Goal: Communication & Community: Ask a question

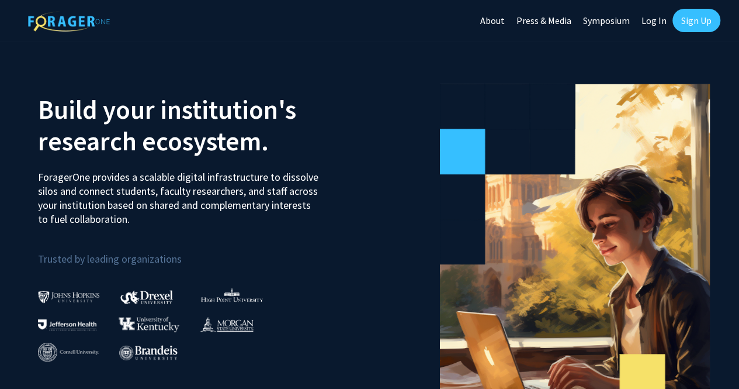
click at [682, 17] on link "Sign Up" at bounding box center [696, 20] width 48 height 23
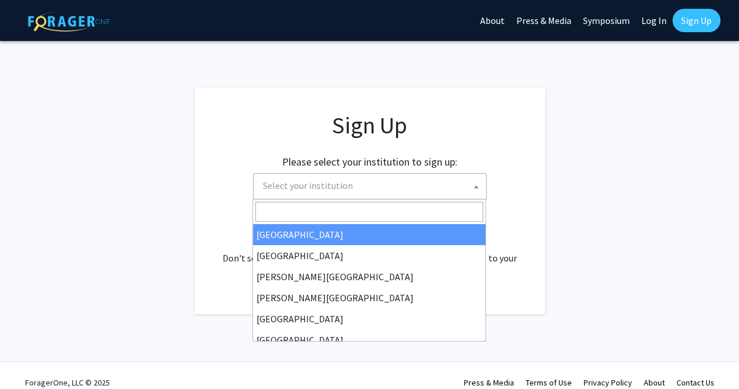
click at [353, 186] on span "Select your institution" at bounding box center [372, 186] width 228 height 24
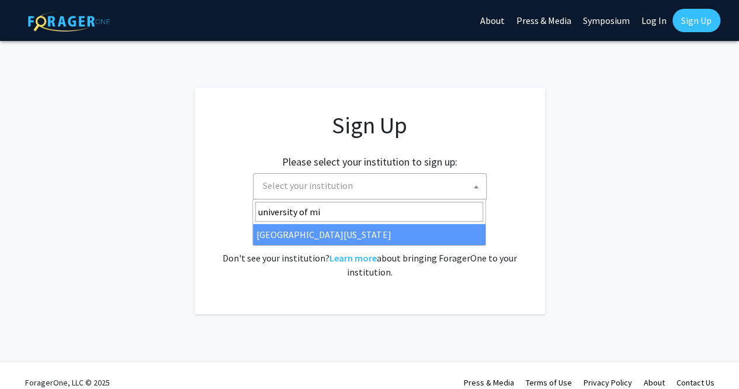
type input "university of mi"
select select "33"
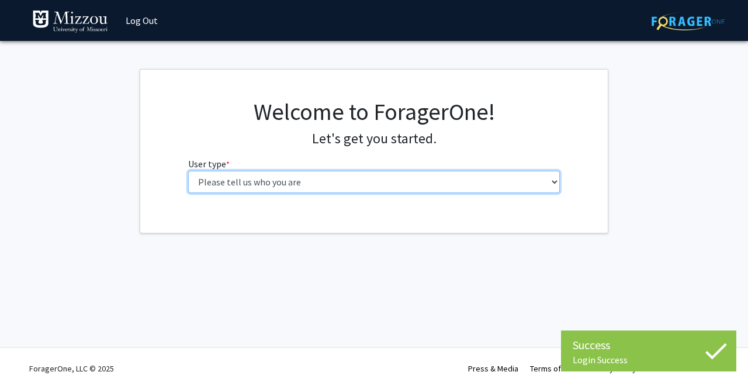
click at [297, 183] on select "Please tell us who you are Undergraduate Student Master's Student Doctoral Cand…" at bounding box center [374, 182] width 372 height 22
select select "1: undergrad"
click at [188, 171] on select "Please tell us who you are Undergraduate Student Master's Student Doctoral Cand…" at bounding box center [374, 182] width 372 height 22
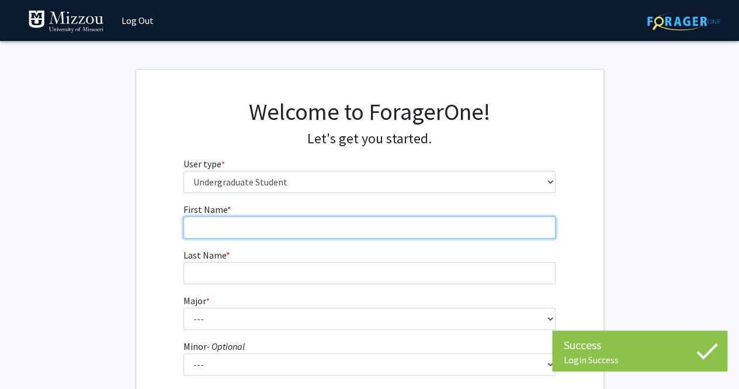
click at [256, 225] on input "First Name * required" at bounding box center [369, 227] width 372 height 22
type input "[PERSON_NAME]"
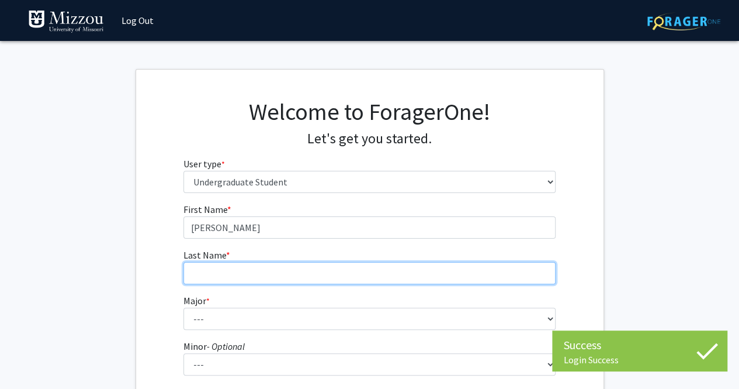
type input "[PERSON_NAME]"
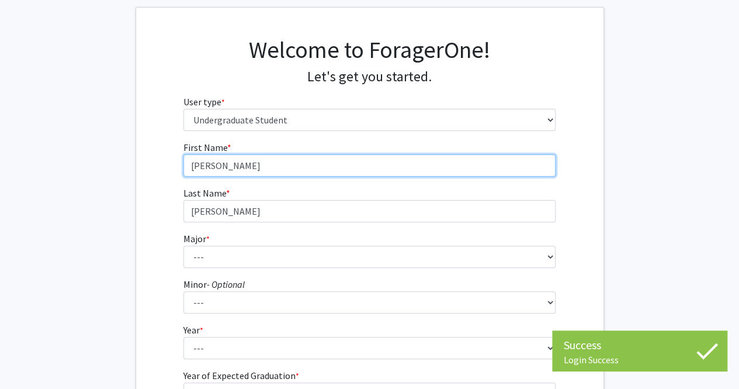
scroll to position [63, 0]
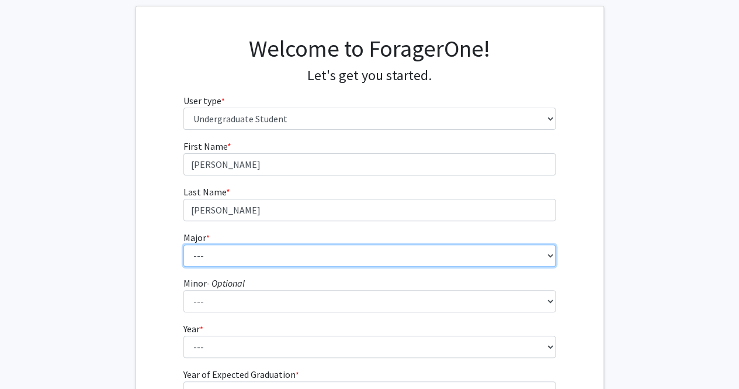
click at [231, 258] on select "--- Agribusiness Management Agricultural Education Agricultural Education: Comm…" at bounding box center [369, 255] width 372 height 22
select select "135: 2628"
click at [183, 244] on select "--- Agribusiness Management Agricultural Education Agricultural Education: Comm…" at bounding box center [369, 255] width 372 height 22
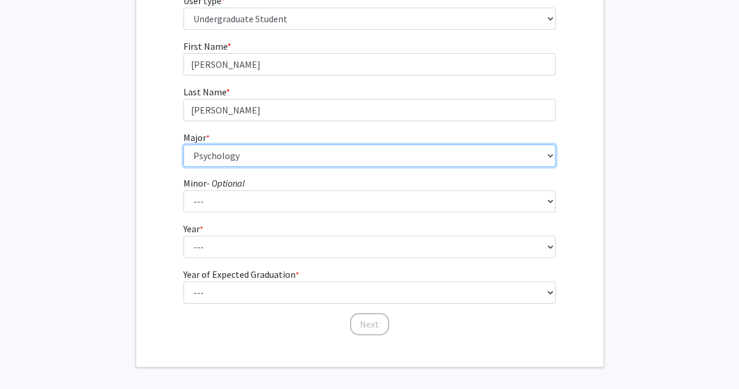
scroll to position [169, 0]
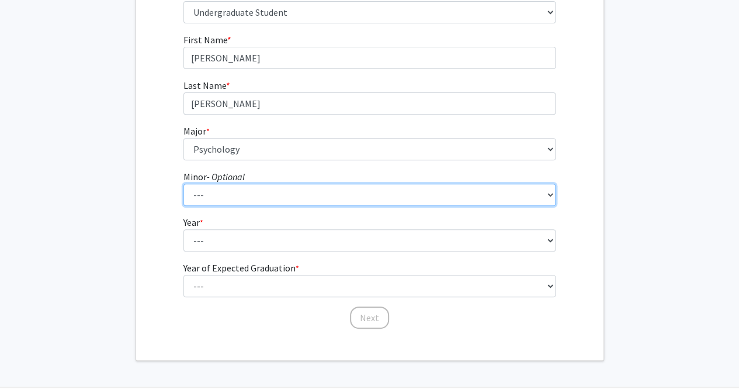
click at [229, 197] on select "--- Accountancy Aerospace Engineering Aerospace Studies Agribusiness Management…" at bounding box center [369, 194] width 372 height 22
select select "40: 1996"
click at [183, 183] on select "--- Accountancy Aerospace Engineering Aerospace Studies Agribusiness Management…" at bounding box center [369, 194] width 372 height 22
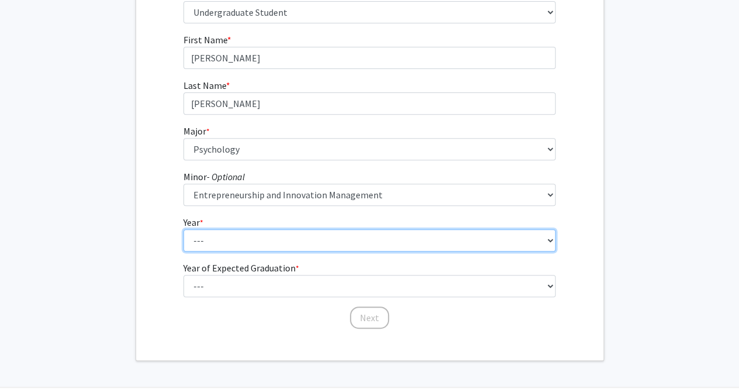
click at [214, 238] on select "--- First-year Sophomore Junior Senior Postbaccalaureate Certificate" at bounding box center [369, 240] width 372 height 22
select select "4: senior"
click at [183, 229] on select "--- First-year Sophomore Junior Senior Postbaccalaureate Certificate" at bounding box center [369, 240] width 372 height 22
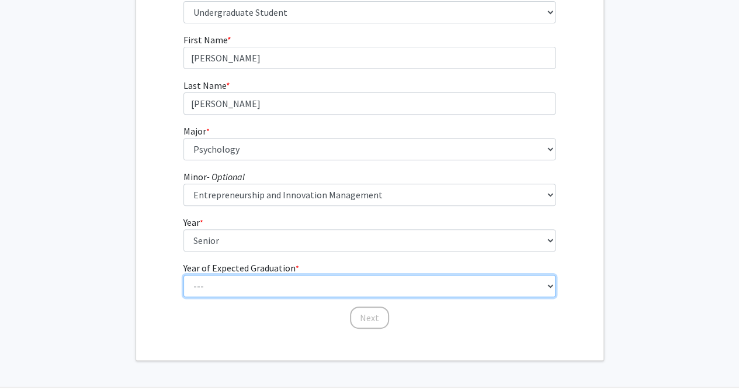
click at [242, 283] on select "--- 2025 2026 2027 2028 2029 2030 2031 2032 2033 2034" at bounding box center [369, 286] width 372 height 22
select select "2: 2026"
click at [183, 275] on select "--- 2025 2026 2027 2028 2029 2030 2031 2032 2033 2034" at bounding box center [369, 286] width 372 height 22
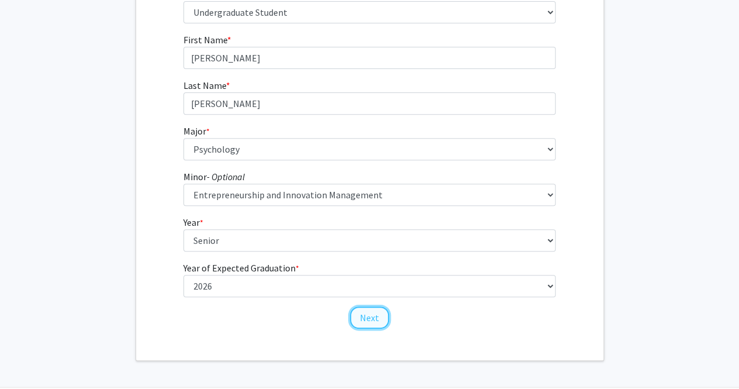
click at [373, 314] on button "Next" at bounding box center [369, 317] width 39 height 22
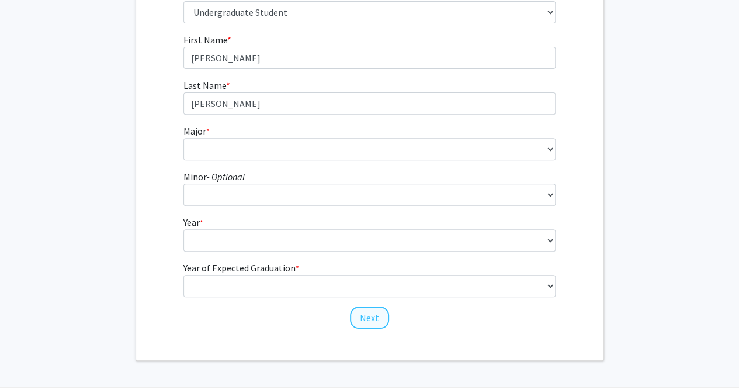
scroll to position [0, 0]
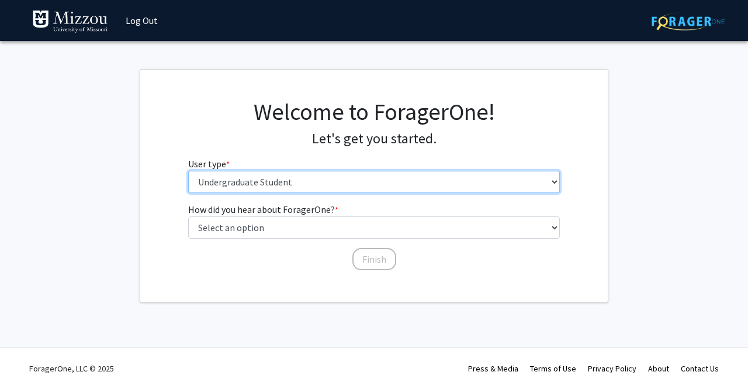
click at [214, 185] on select "Please tell us who you are Undergraduate Student Master's Student Doctoral Cand…" at bounding box center [374, 182] width 372 height 22
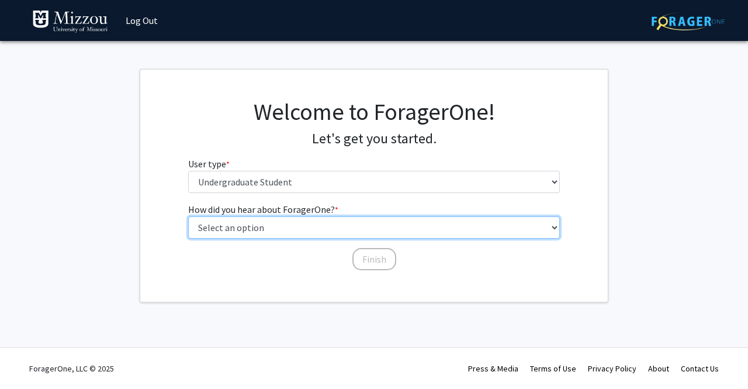
click at [265, 230] on select "Select an option Peer/student recommendation Faculty/staff recommendation Unive…" at bounding box center [374, 227] width 372 height 22
select select "2: faculty_recommendation"
click at [188, 216] on select "Select an option Peer/student recommendation Faculty/staff recommendation Unive…" at bounding box center [374, 227] width 372 height 22
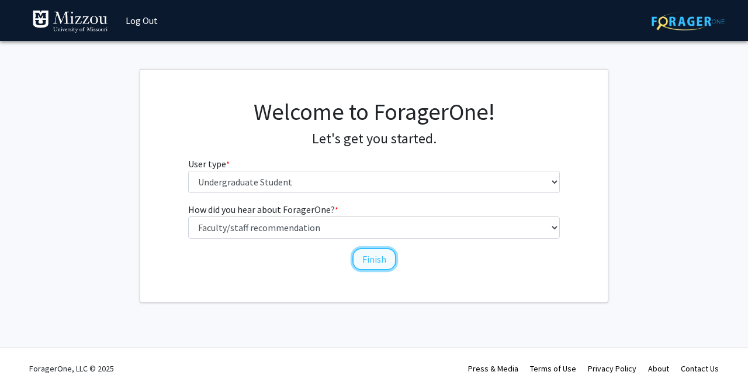
click at [375, 263] on button "Finish" at bounding box center [374, 259] width 44 height 22
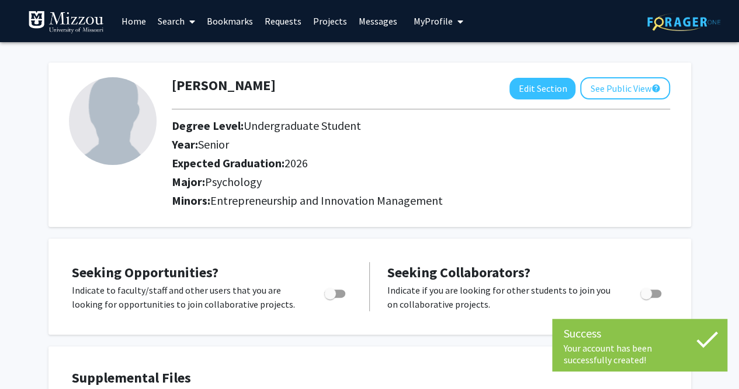
click at [167, 22] on link "Search" at bounding box center [176, 21] width 49 height 41
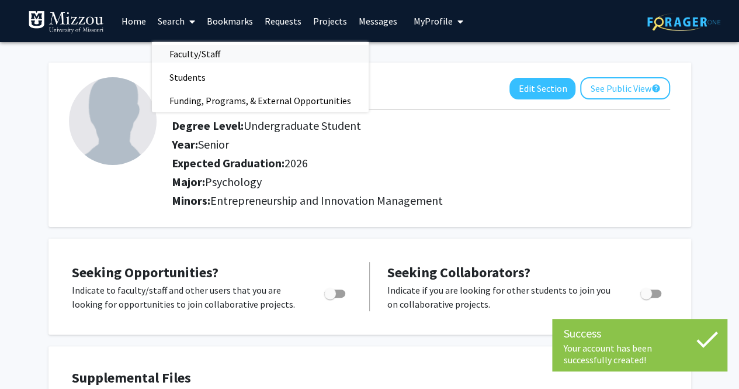
click at [202, 54] on span "Faculty/Staff" at bounding box center [195, 53] width 86 height 23
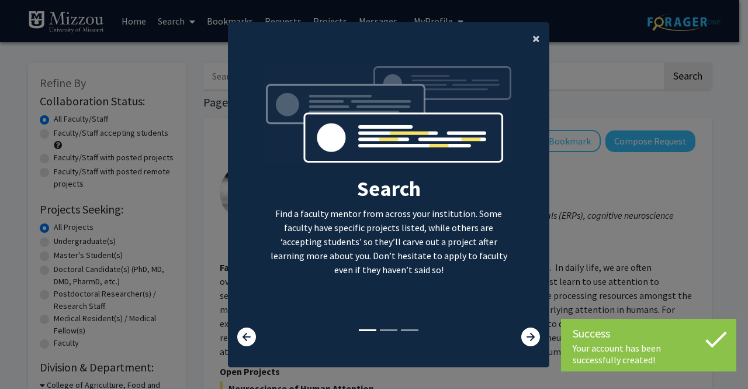
click at [532, 34] on span "×" at bounding box center [536, 38] width 8 height 18
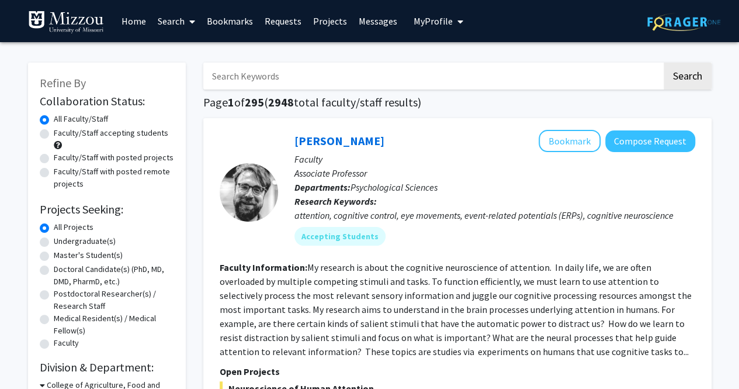
click at [241, 82] on input "Search Keywords" at bounding box center [432, 76] width 459 height 27
type input "[PERSON_NAME]"
click at [664, 63] on button "Search" at bounding box center [688, 76] width 48 height 27
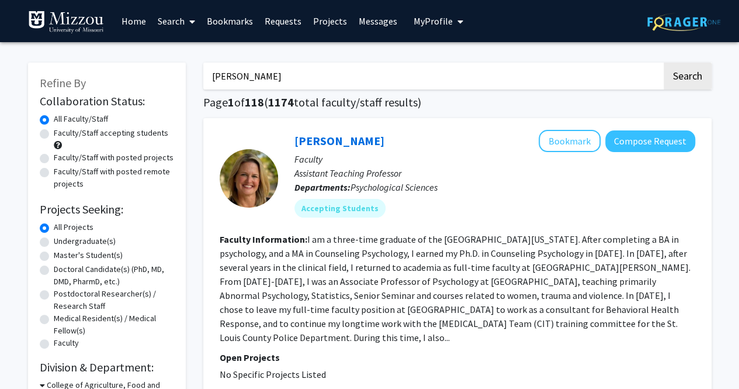
scroll to position [1, 0]
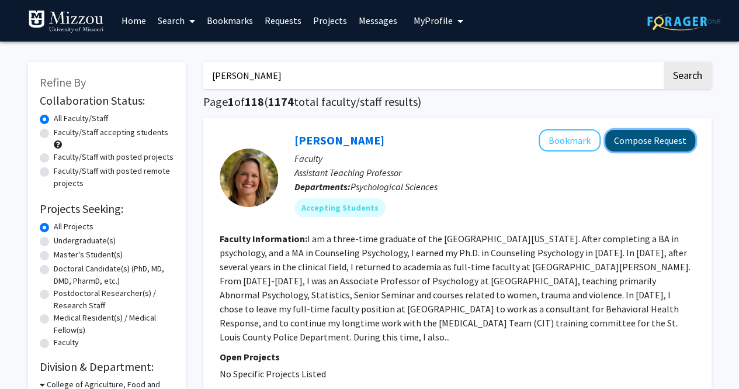
click at [660, 146] on button "Compose Request" at bounding box center [650, 141] width 90 height 22
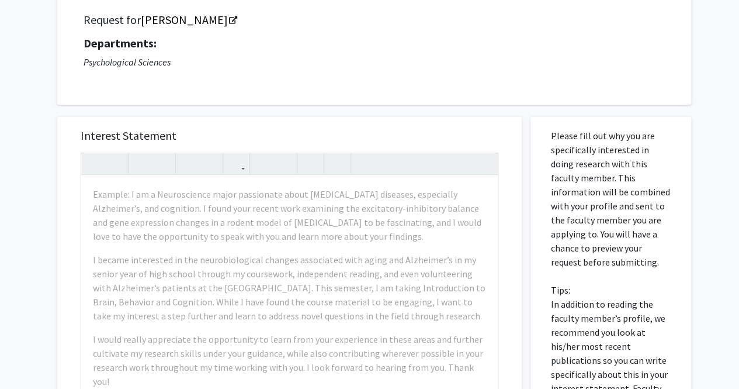
scroll to position [91, 0]
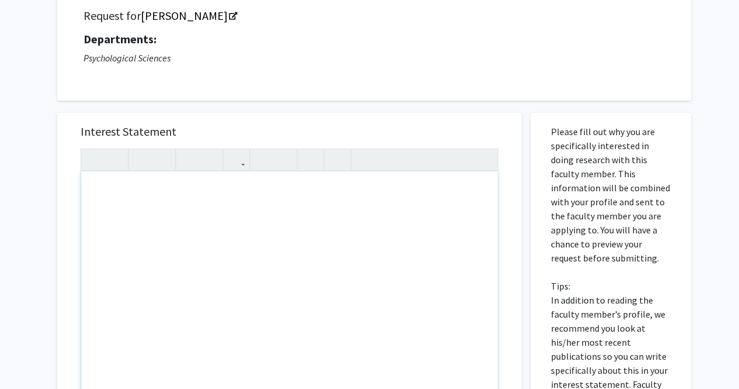
click at [178, 214] on div "Note to users with screen readers: Please press Alt+0 or Option+0 to deactivate…" at bounding box center [289, 305] width 417 height 268
type textarea "Y"
type textarea "Hello"
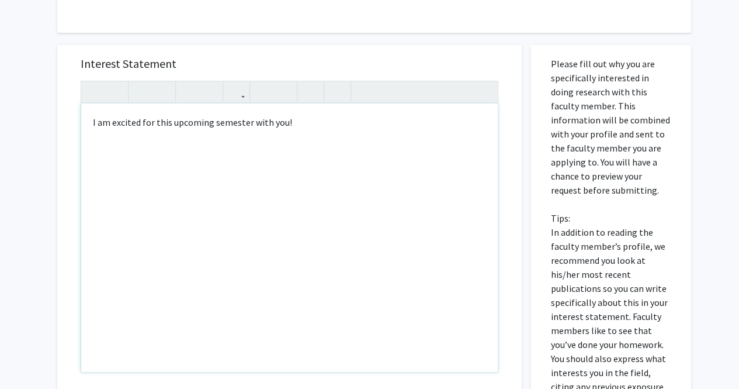
scroll to position [154, 0]
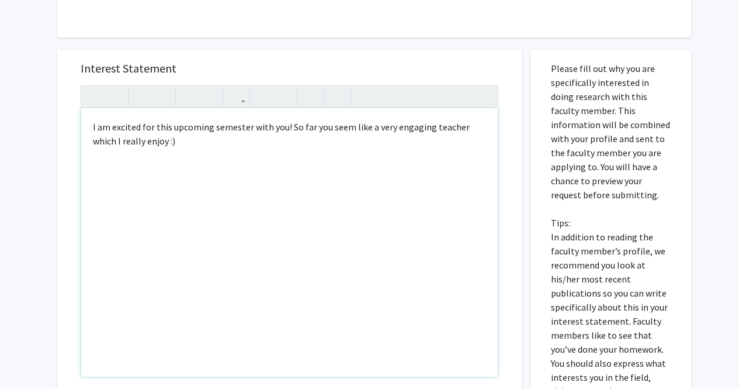
type textarea "I am excited for this upcoming semester with you! So far you seem like a very e…"
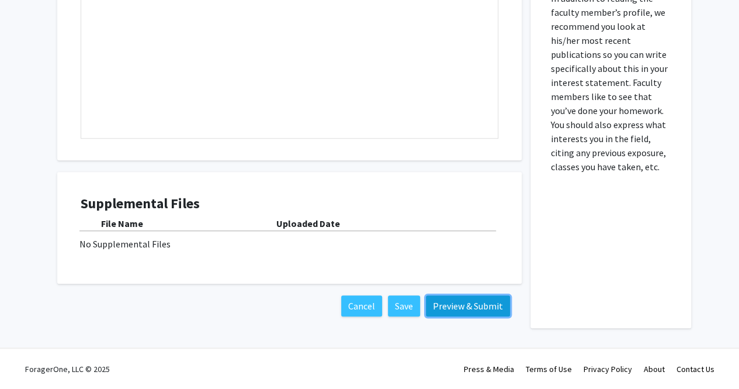
click at [441, 303] on button "Preview & Submit" at bounding box center [468, 305] width 84 height 21
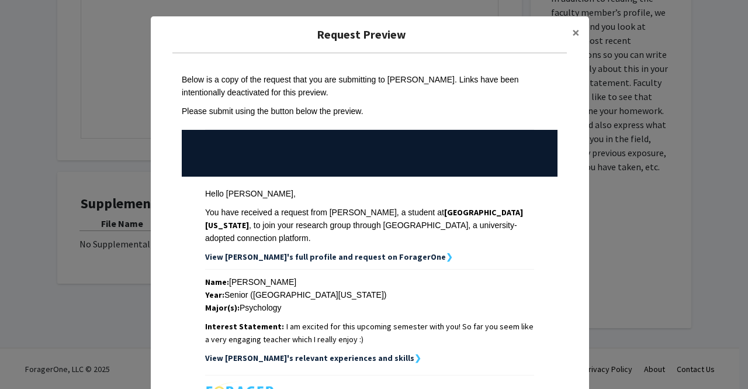
scroll to position [150, 0]
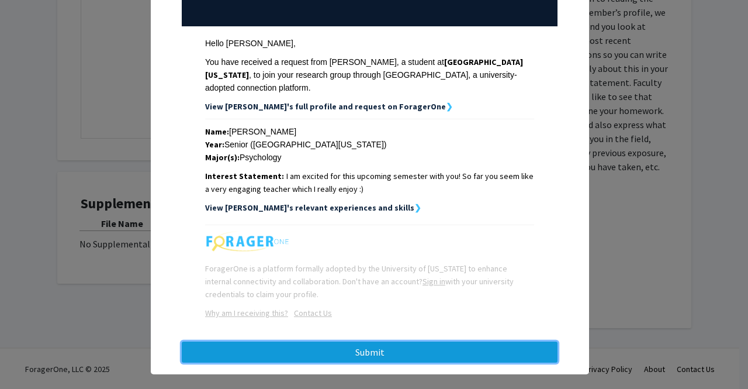
click at [385, 341] on button "Submit" at bounding box center [370, 351] width 376 height 21
